Goal: Information Seeking & Learning: Find specific page/section

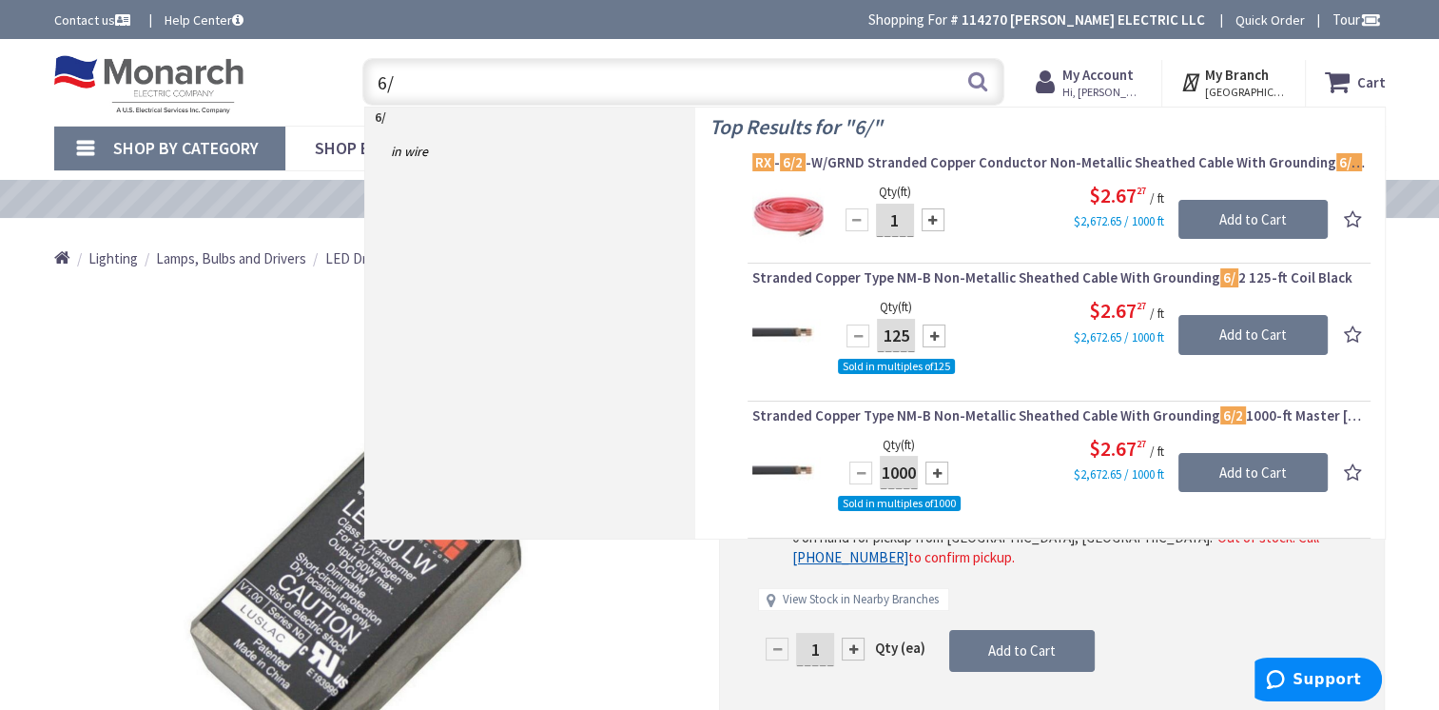
type input "6"
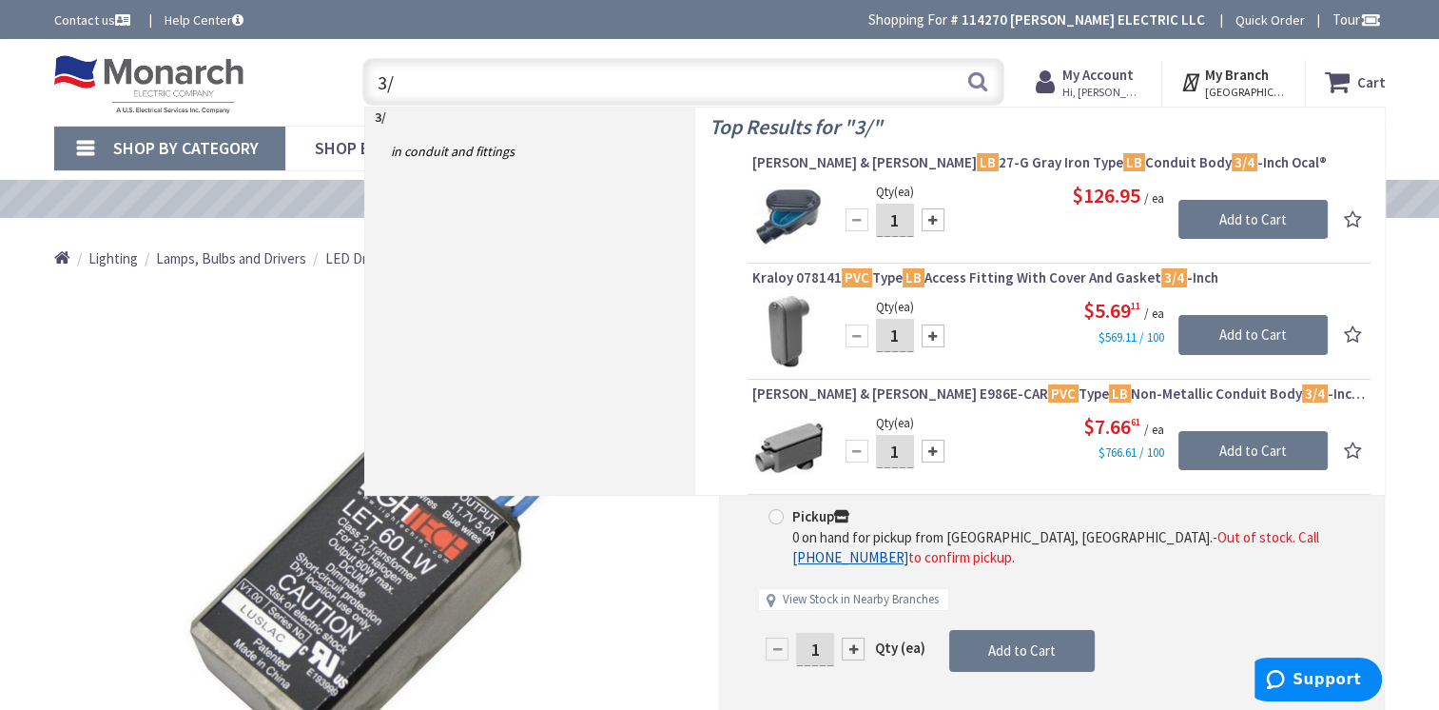
type input "3"
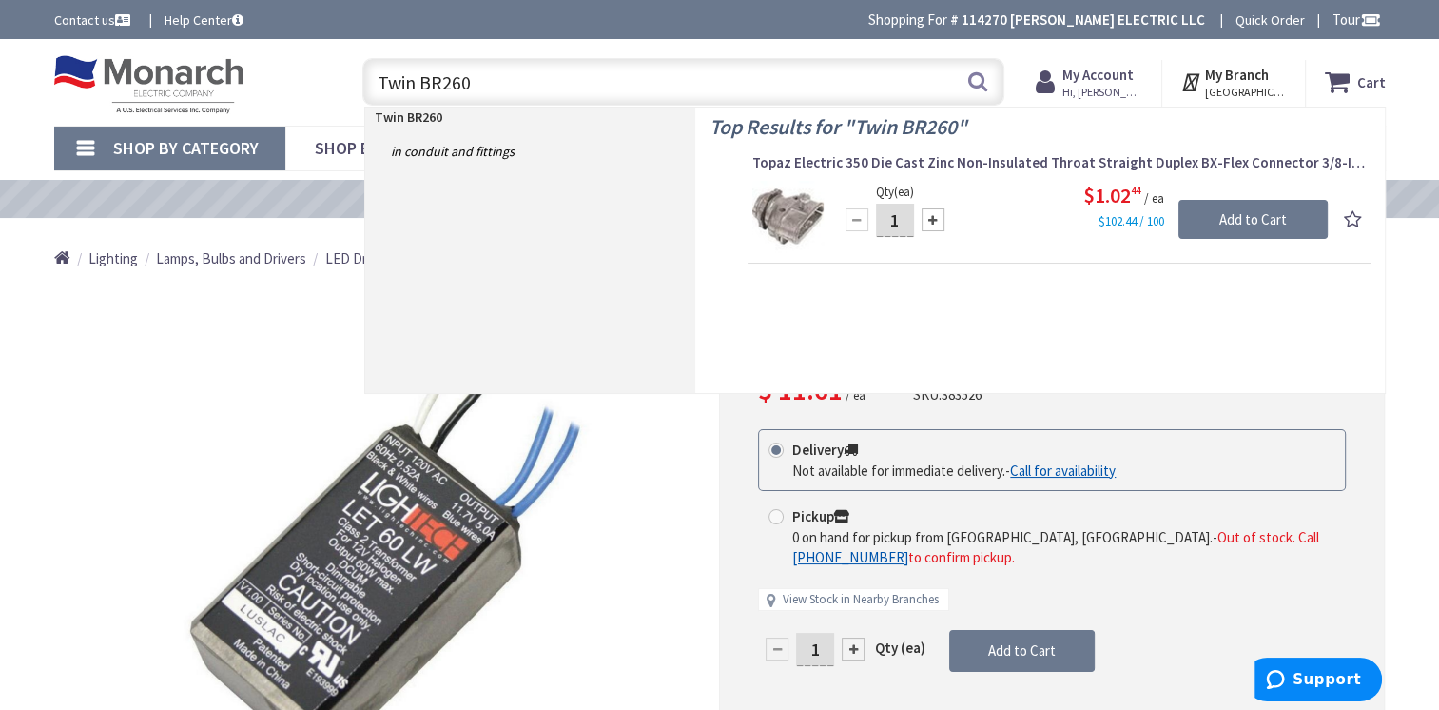
click at [412, 83] on input "Twin BR260" at bounding box center [683, 82] width 642 height 48
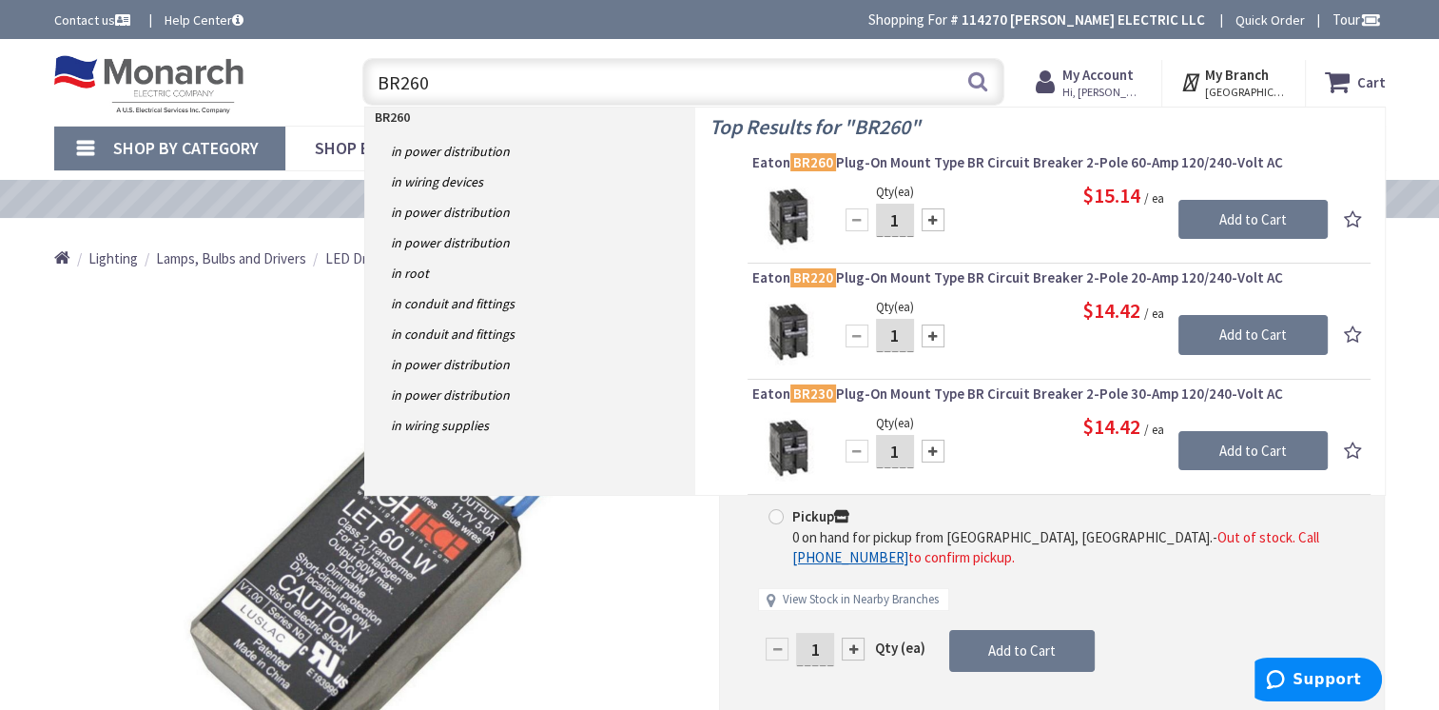
click at [463, 79] on input "BR260" at bounding box center [683, 82] width 642 height 48
type input "B"
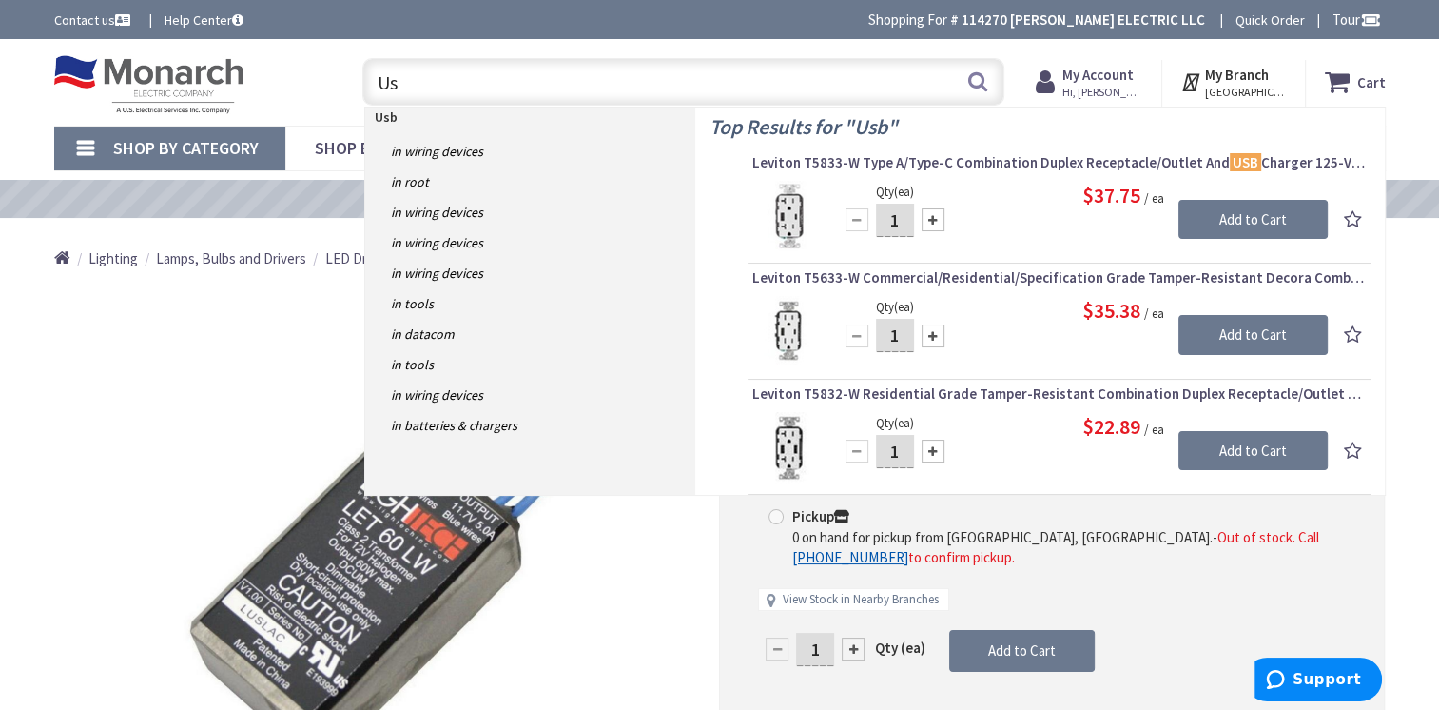
type input "U"
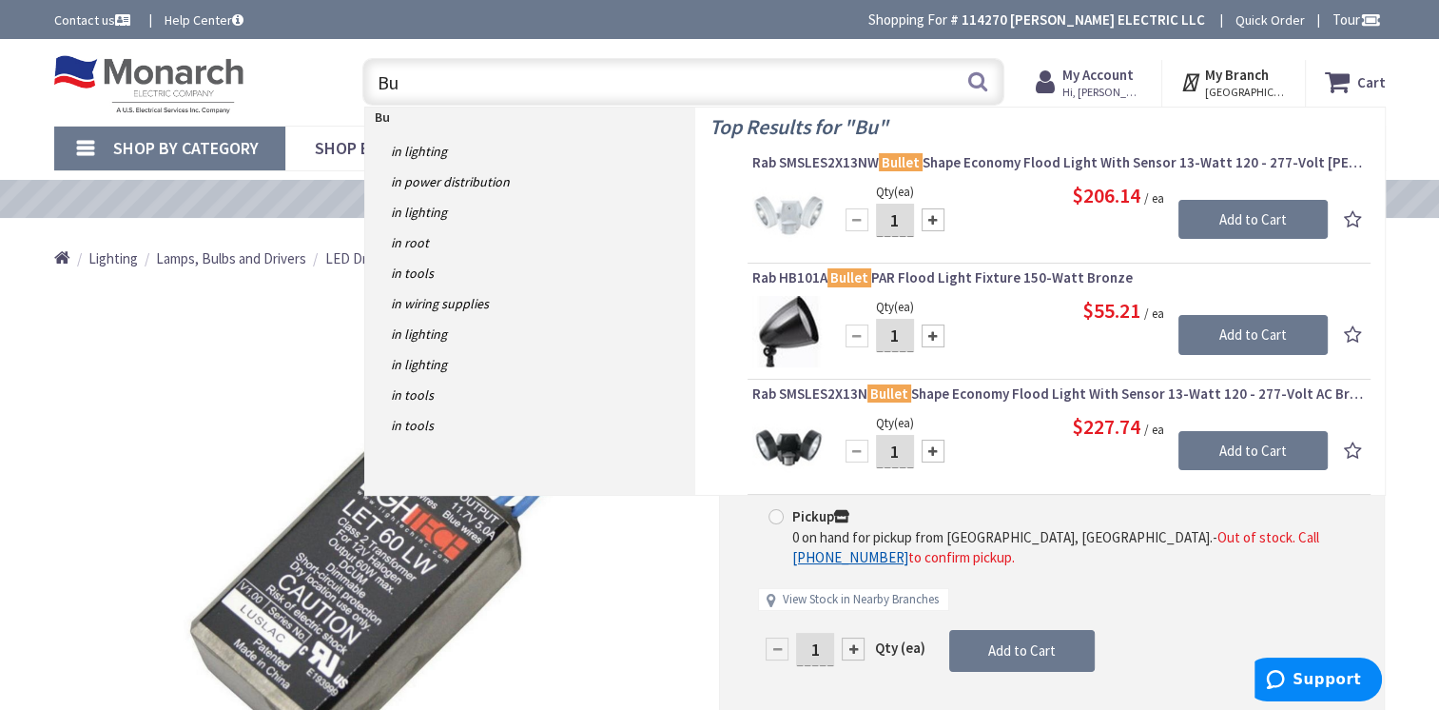
type input "B"
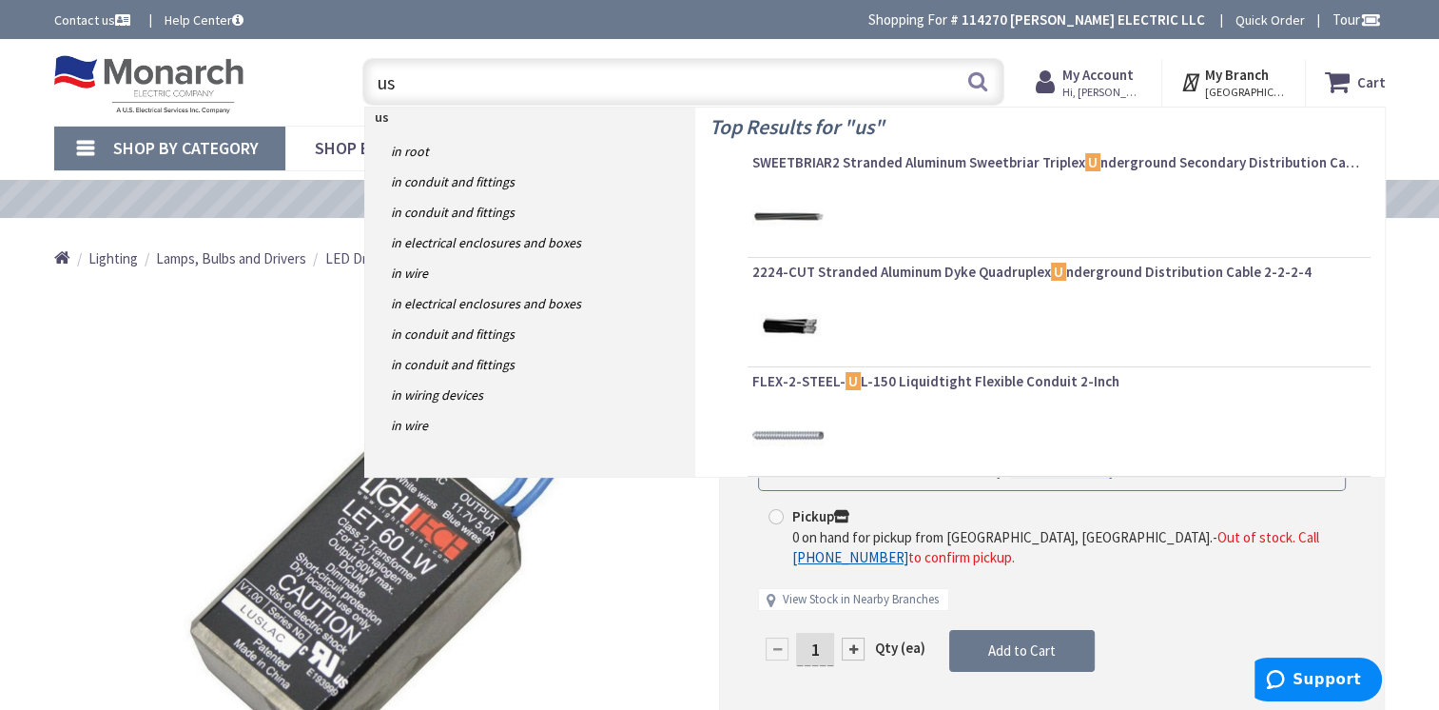
type input "usb"
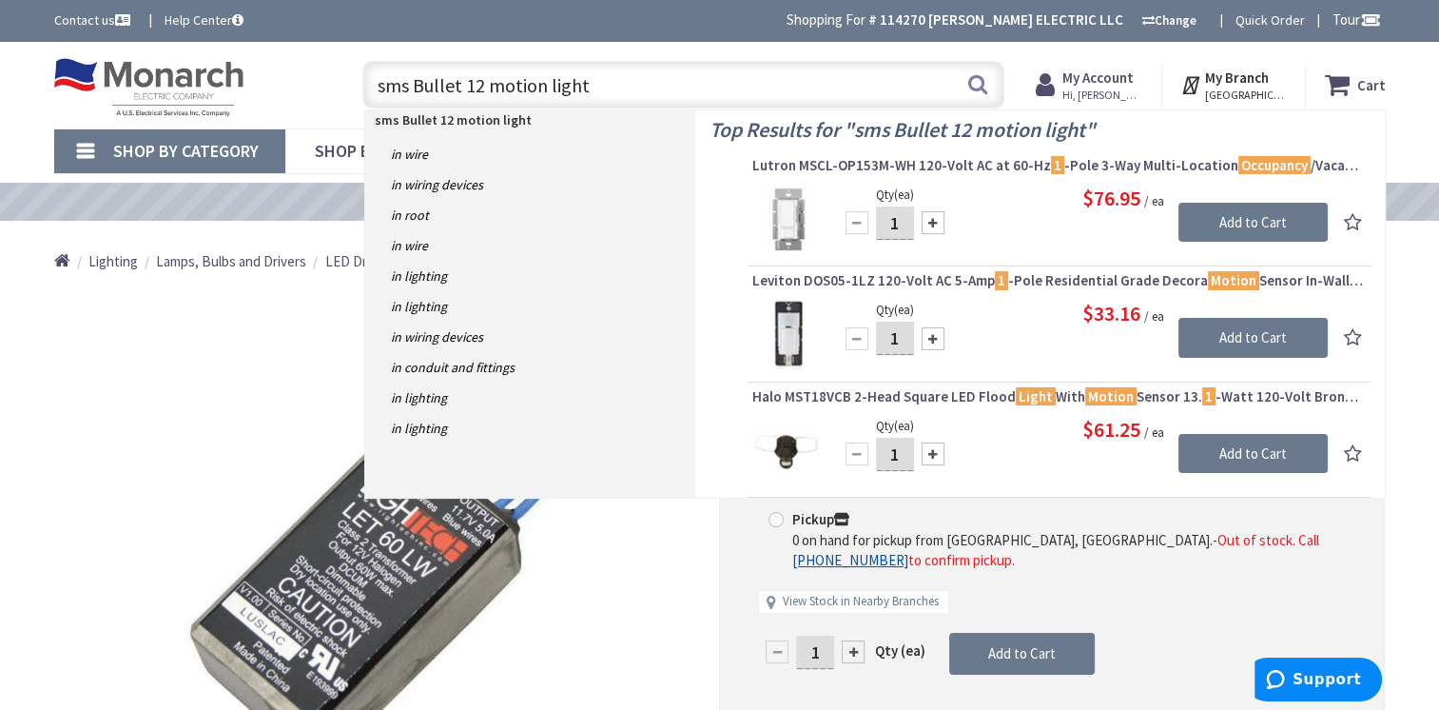
click at [411, 86] on input "sms Bullet 12 motion light" at bounding box center [683, 85] width 642 height 48
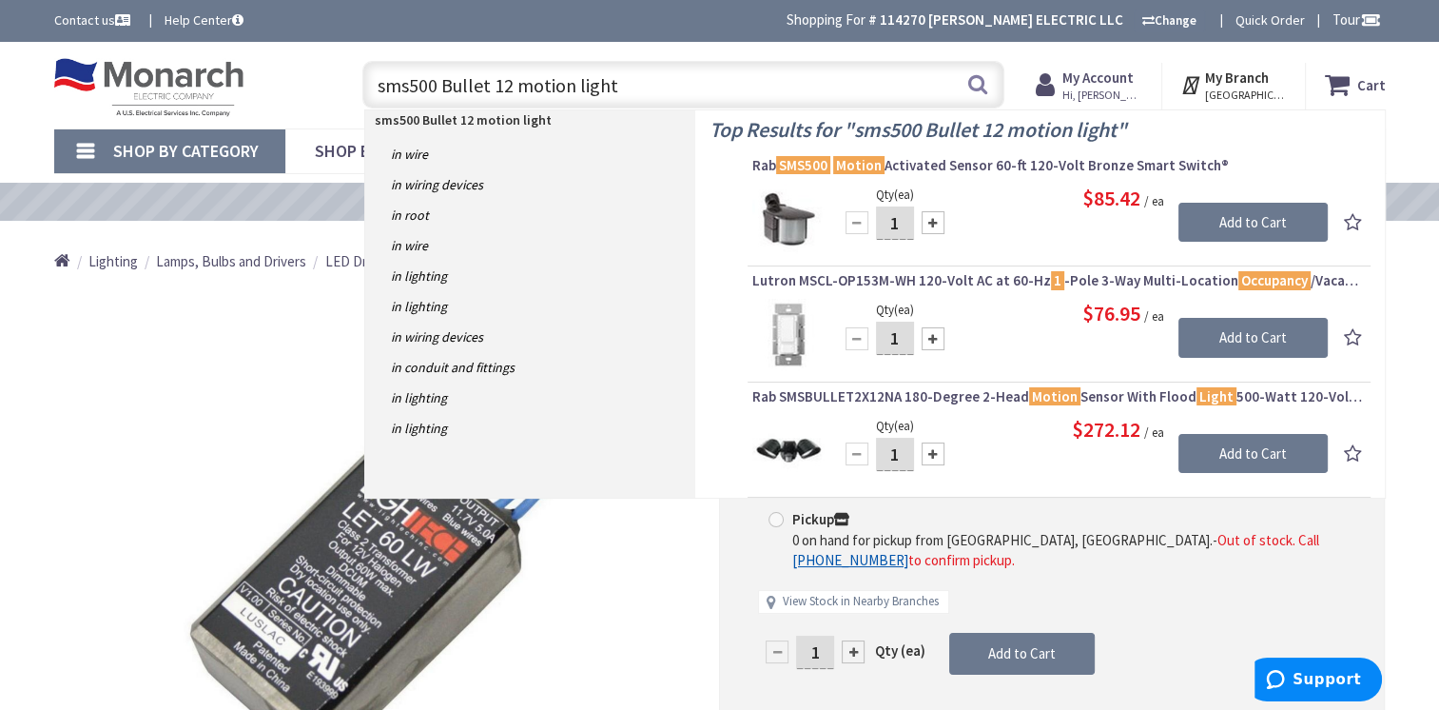
click at [494, 80] on input "sms500 Bullet 12 motion light" at bounding box center [683, 85] width 642 height 48
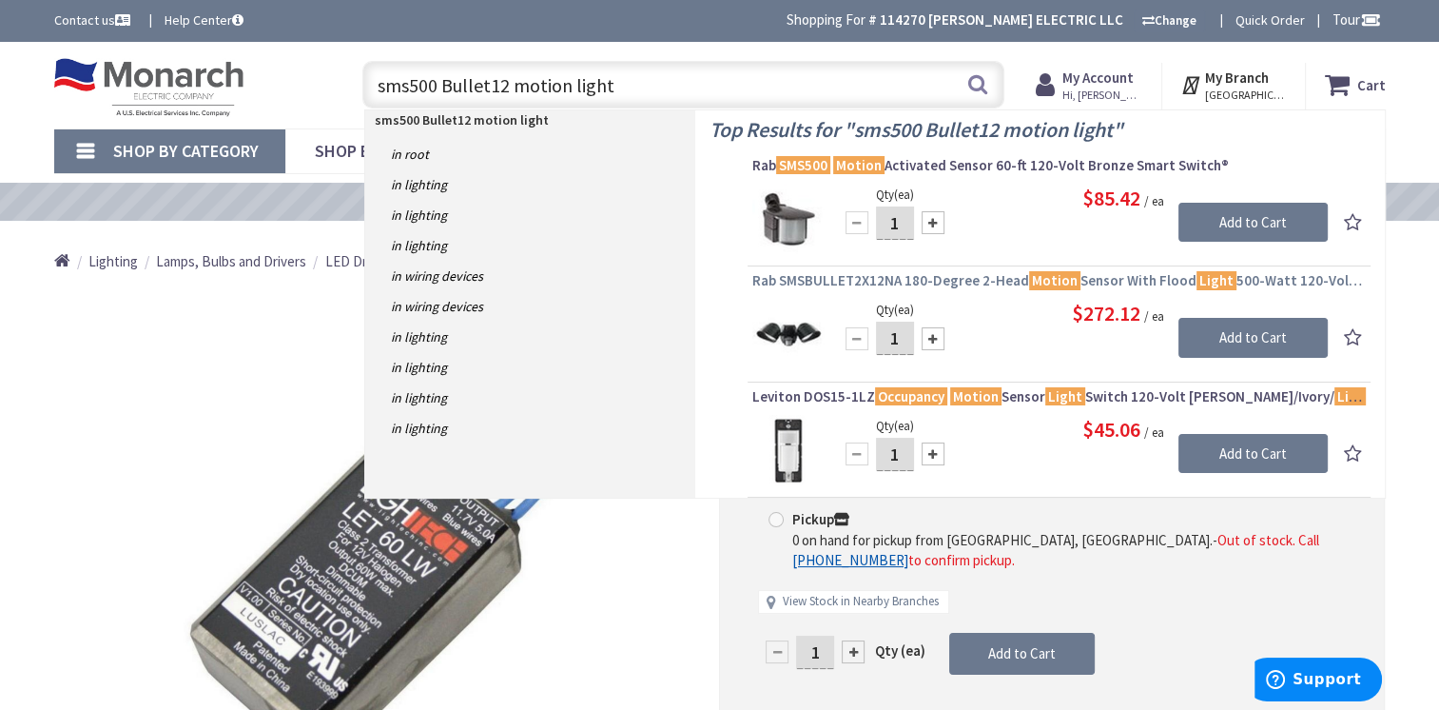
type input "sms500 Bullet12 motion light"
click at [980, 278] on span "Rab SMSBULLET2X12NA 180-Degree 2-Head Motion Sensor With Flood Light 500-Watt 1…" at bounding box center [1059, 280] width 614 height 19
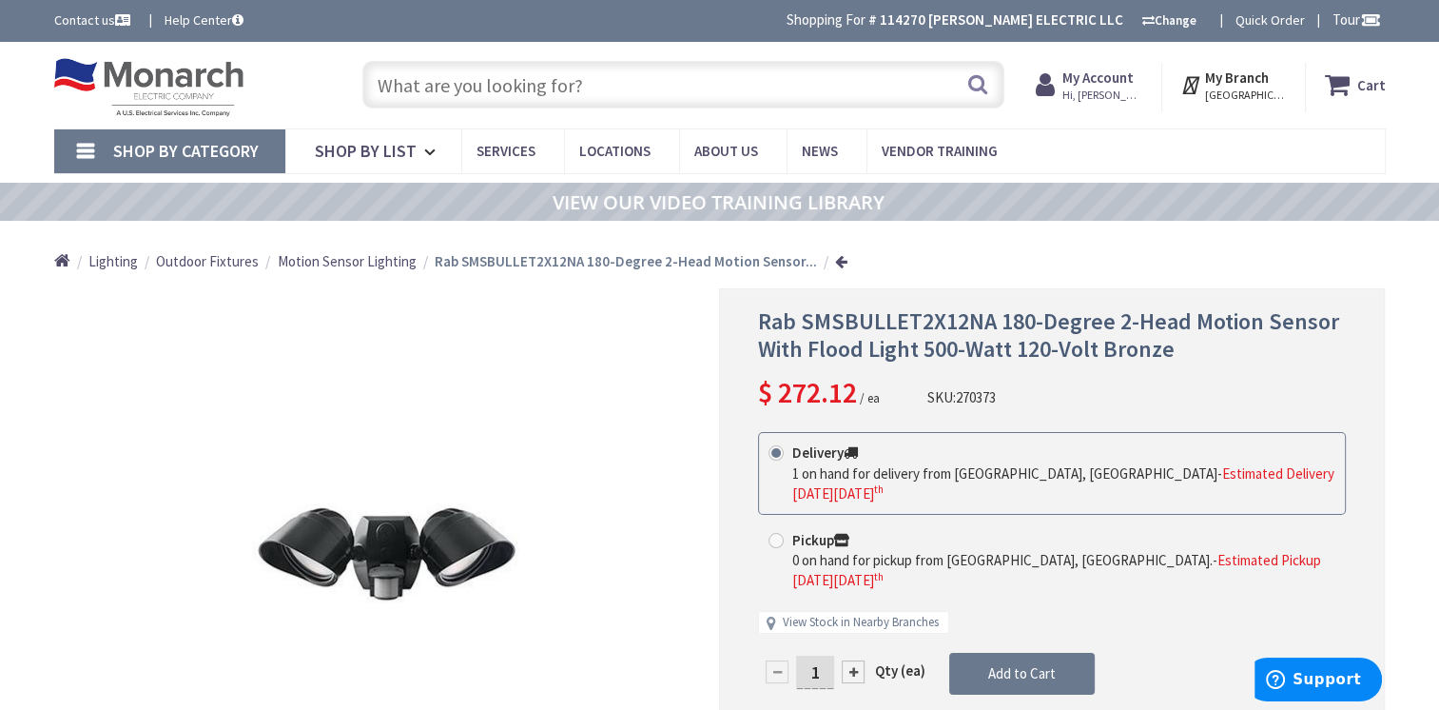
click at [401, 86] on input "text" at bounding box center [683, 85] width 642 height 48
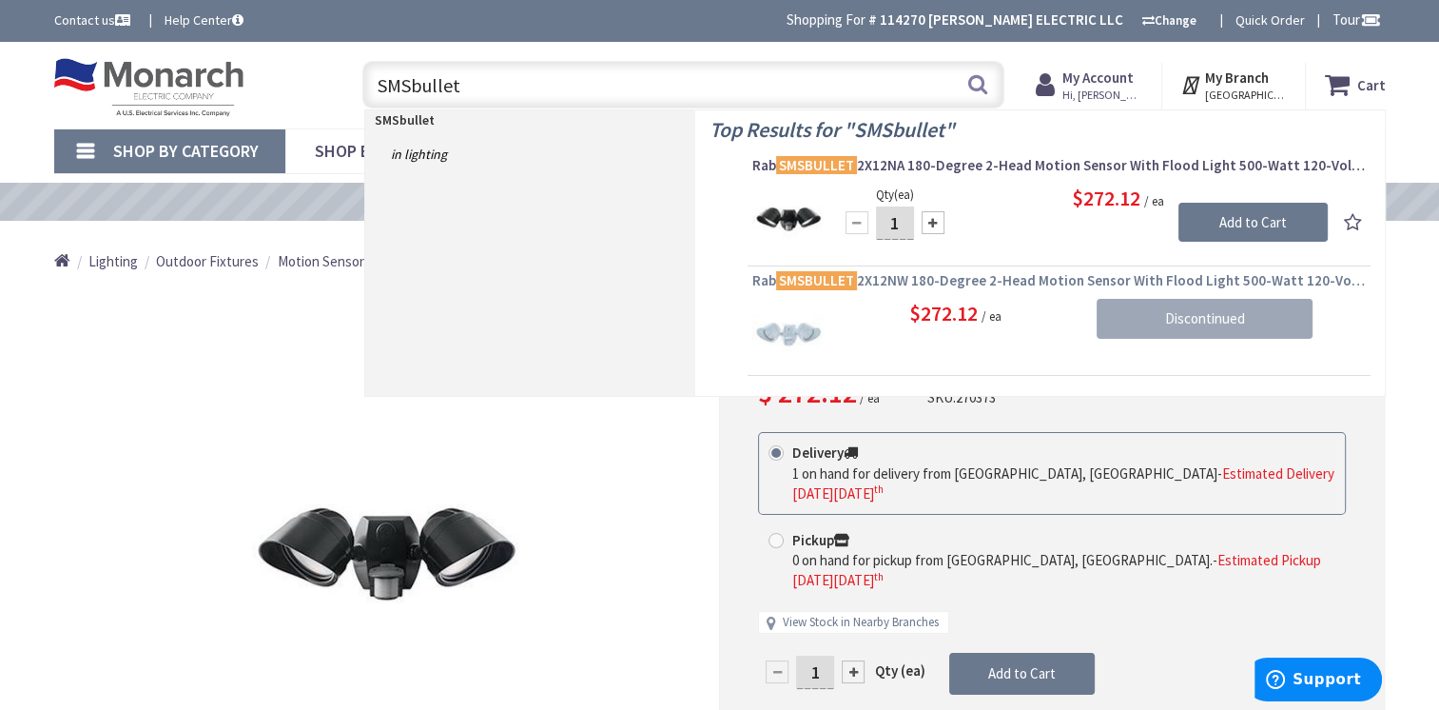
type input "SMSbullet"
click at [1043, 277] on span "Rab SMSBULLET 2X12NW 180-Degree 2-Head Motion Sensor With Flood Light 500-Watt …" at bounding box center [1059, 280] width 614 height 19
click at [1044, 279] on span "Rab SMSBULLET 2X12NW 180-Degree 2-Head Motion Sensor With Flood Light 500-Watt …" at bounding box center [1059, 280] width 614 height 19
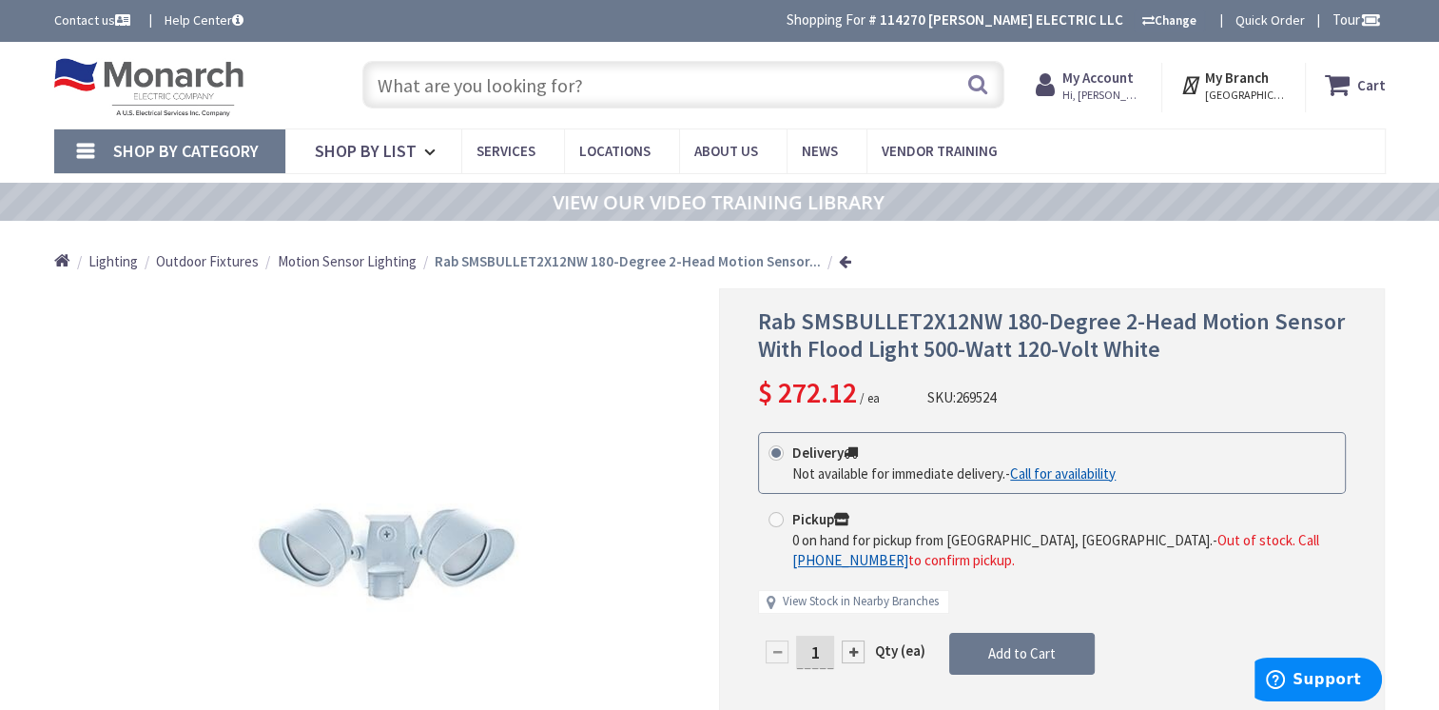
click at [483, 87] on input "text" at bounding box center [683, 85] width 642 height 48
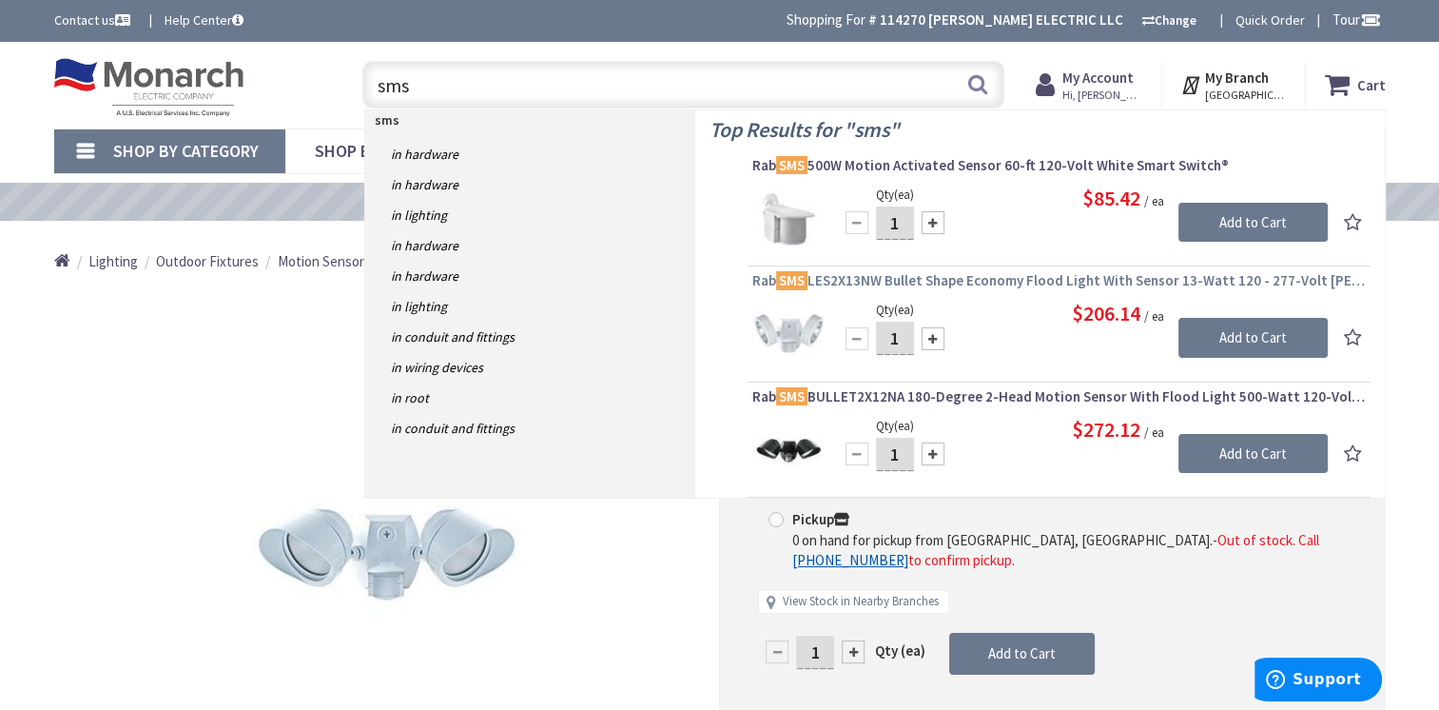
type input "sms"
click at [1134, 283] on span "Rab SMS LES2X13NW Bullet Shape Economy Flood Light With Sensor 13-Watt 120 - 27…" at bounding box center [1059, 280] width 614 height 19
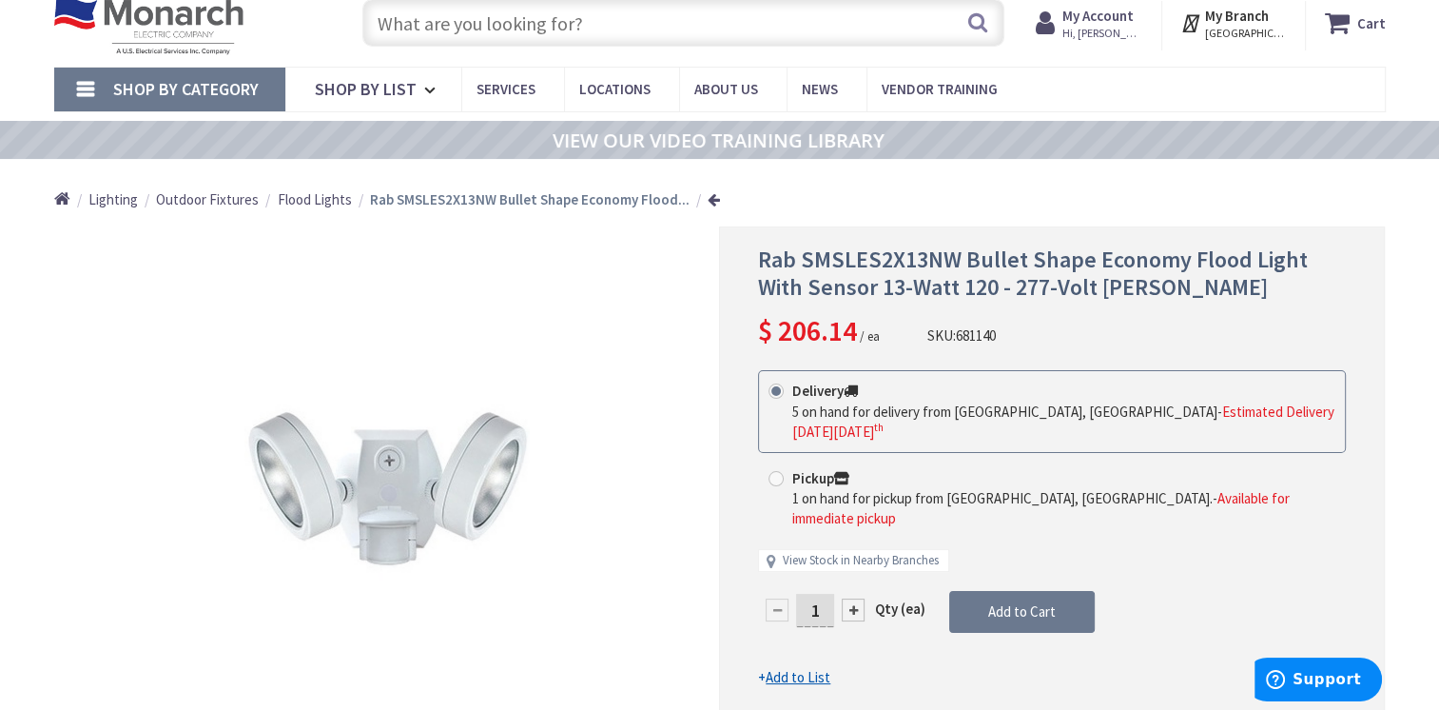
scroll to position [95, 0]
